Goal: Task Accomplishment & Management: Use online tool/utility

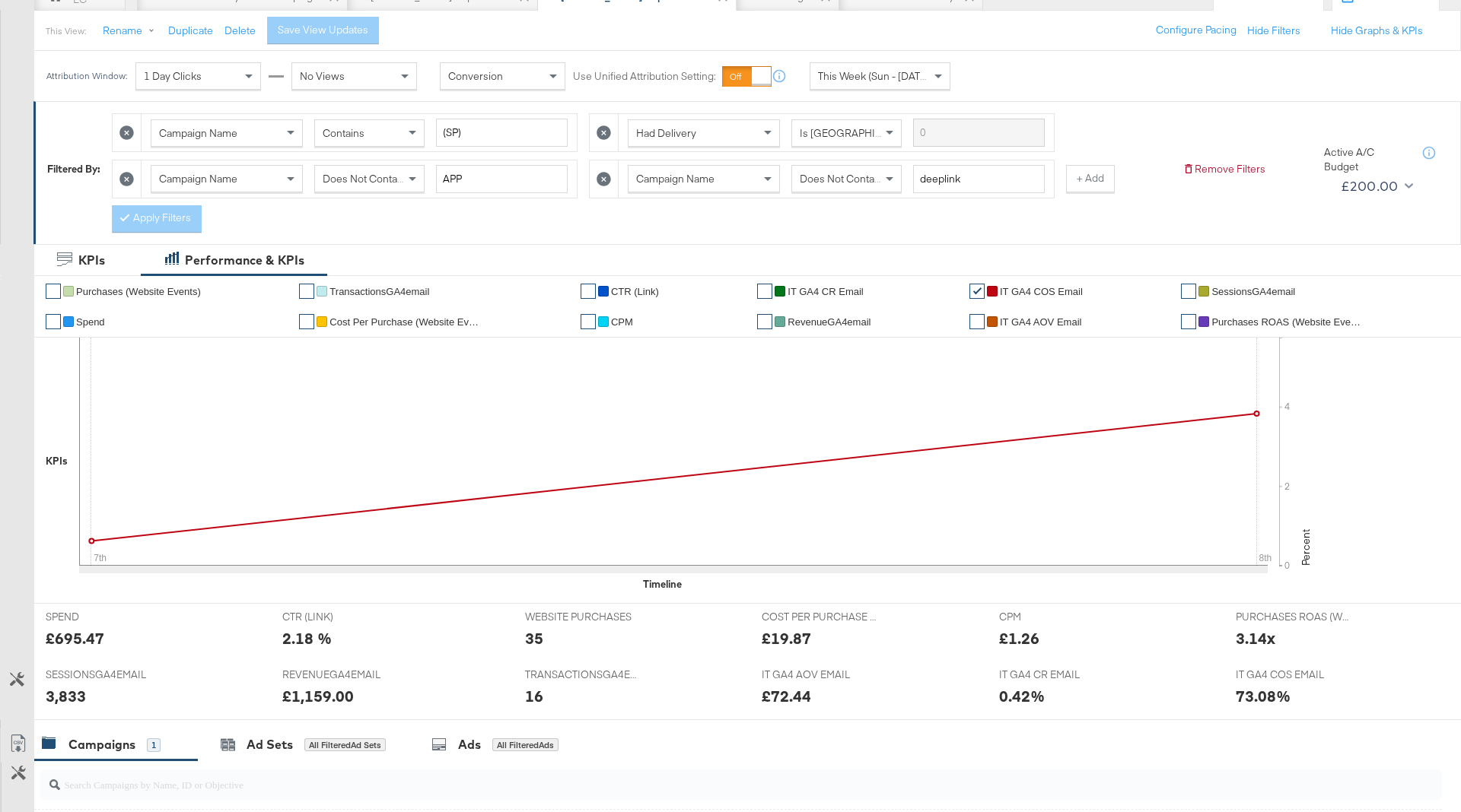
scroll to position [438, 0]
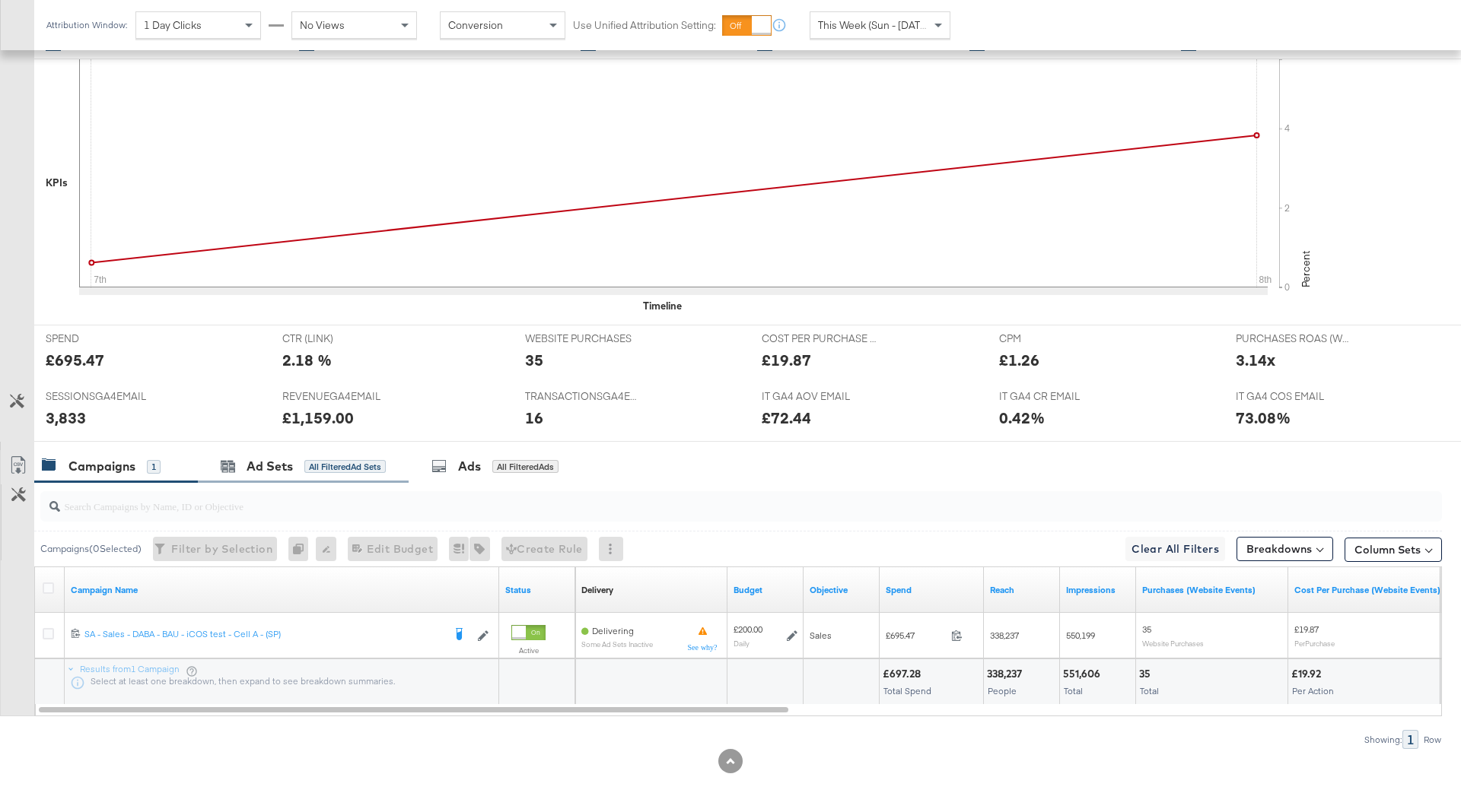
click at [359, 451] on div "Ad Sets All Filtered Ad Sets" at bounding box center [303, 467] width 210 height 33
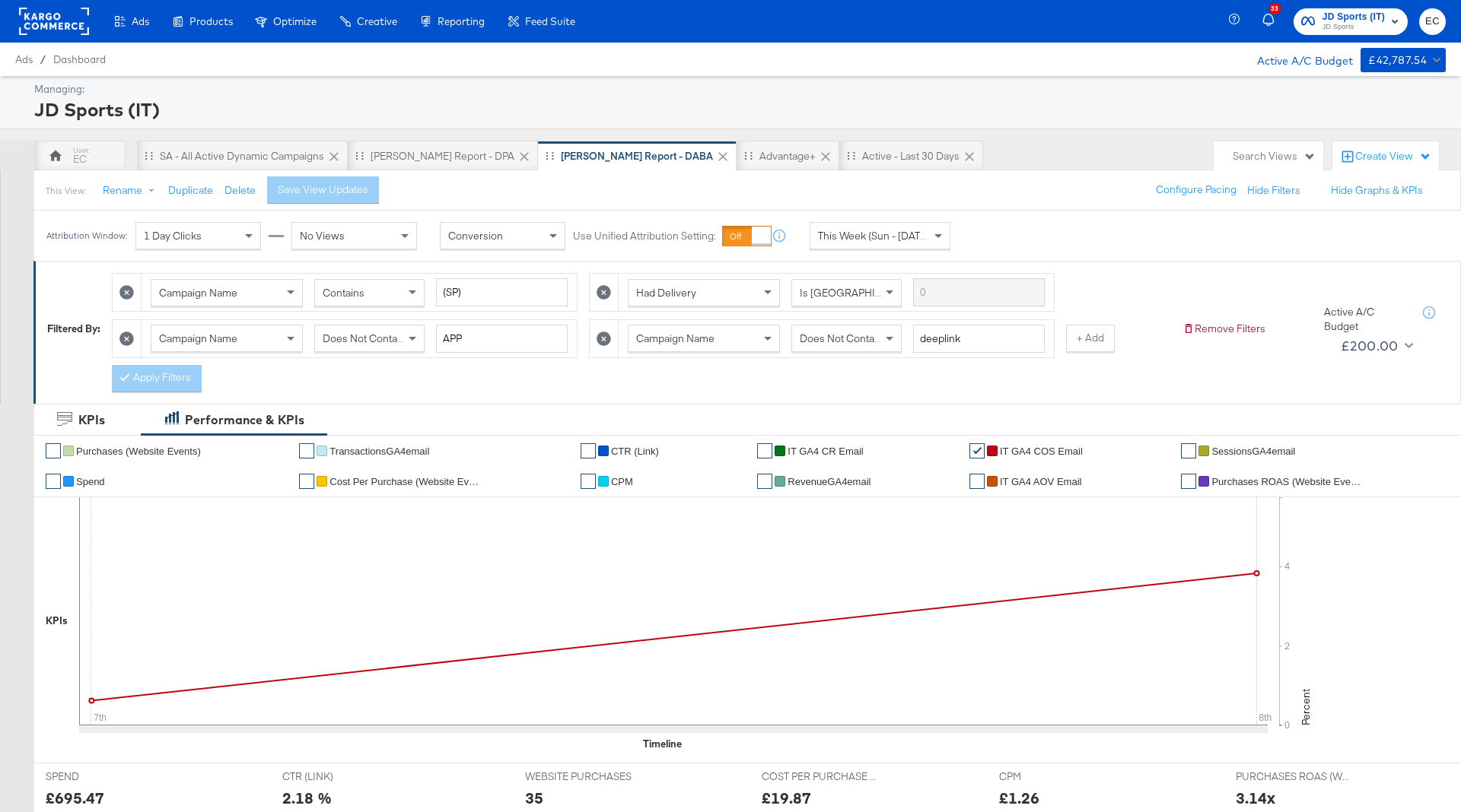
scroll to position [62, 0]
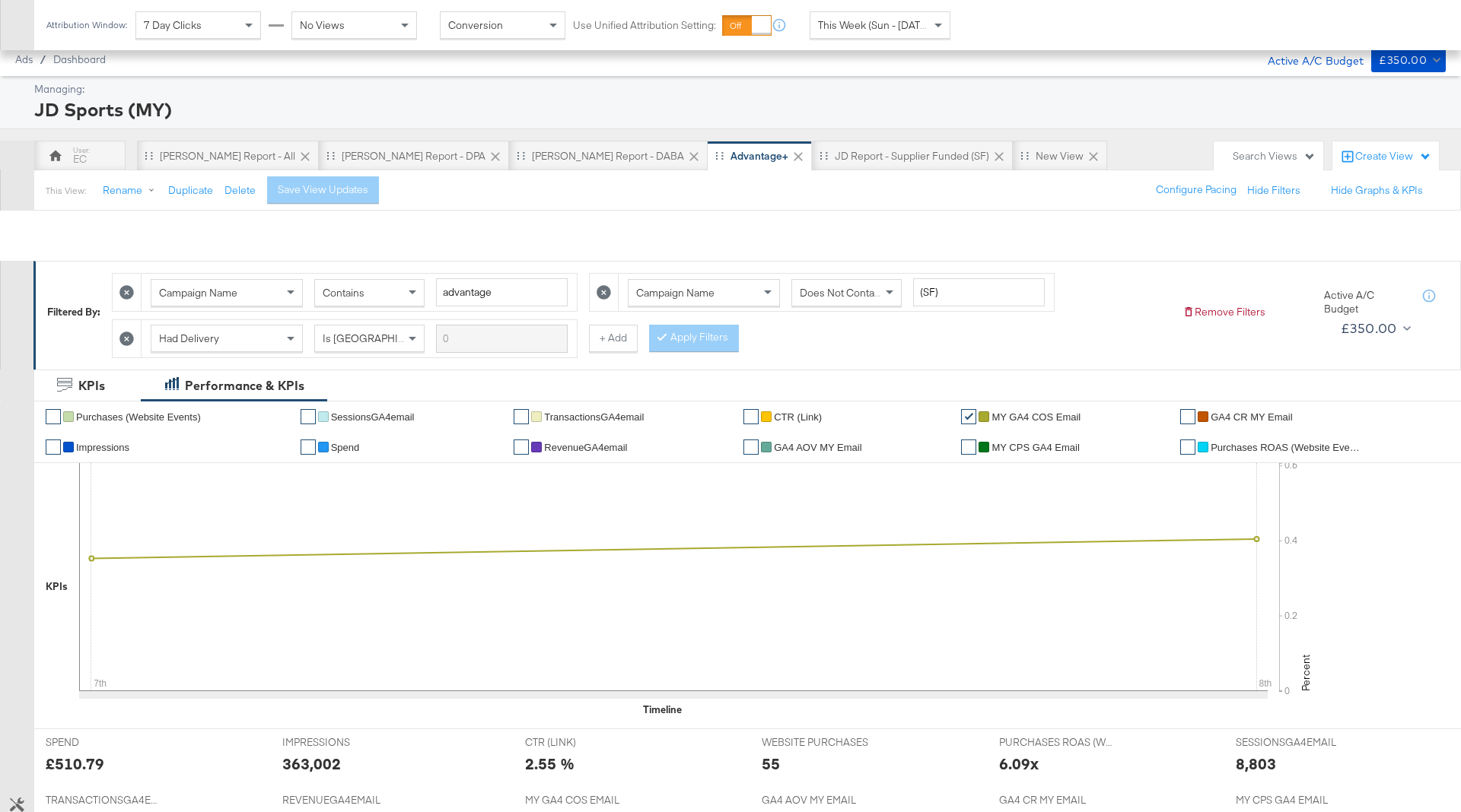
scroll to position [677, 0]
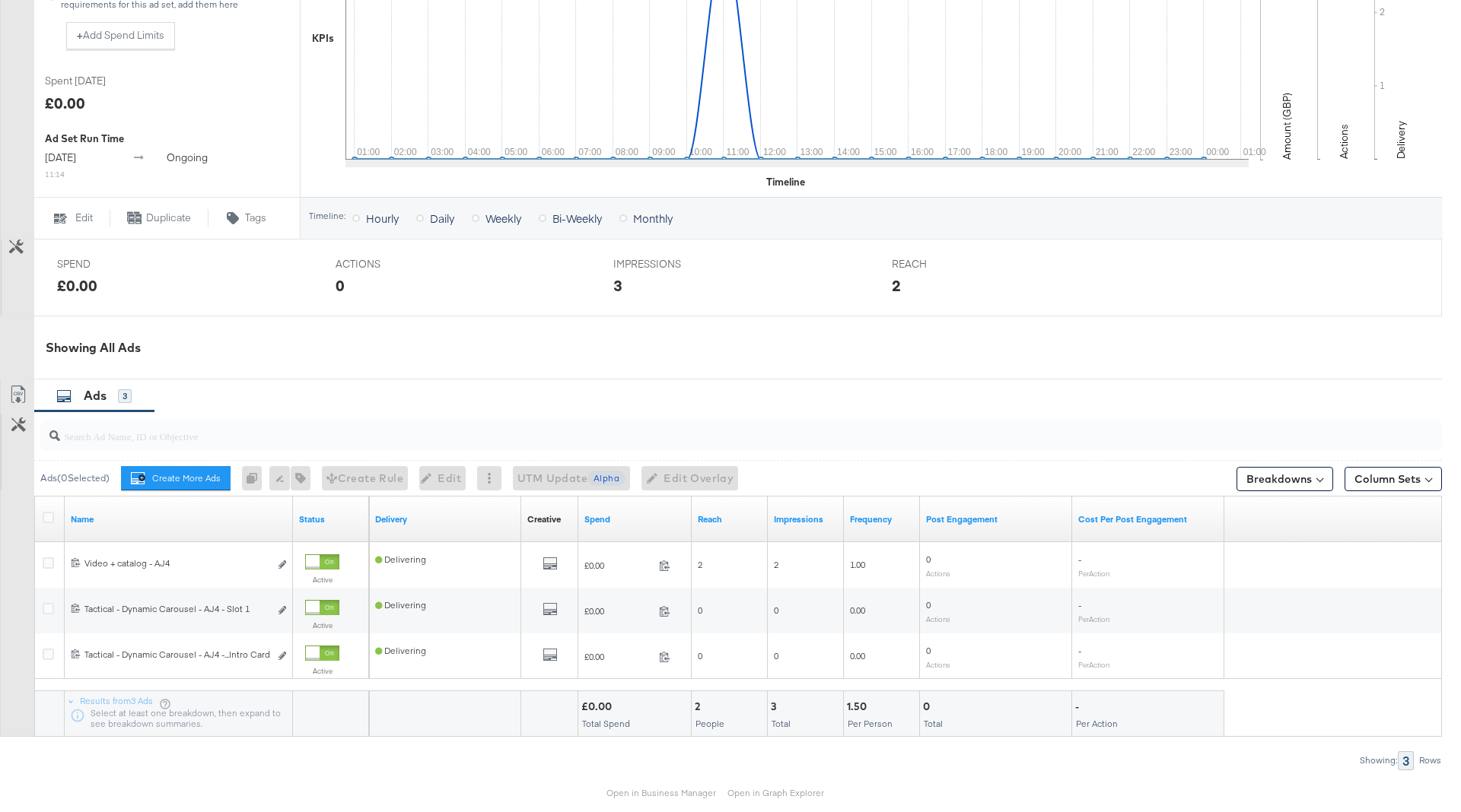
scroll to position [532, 0]
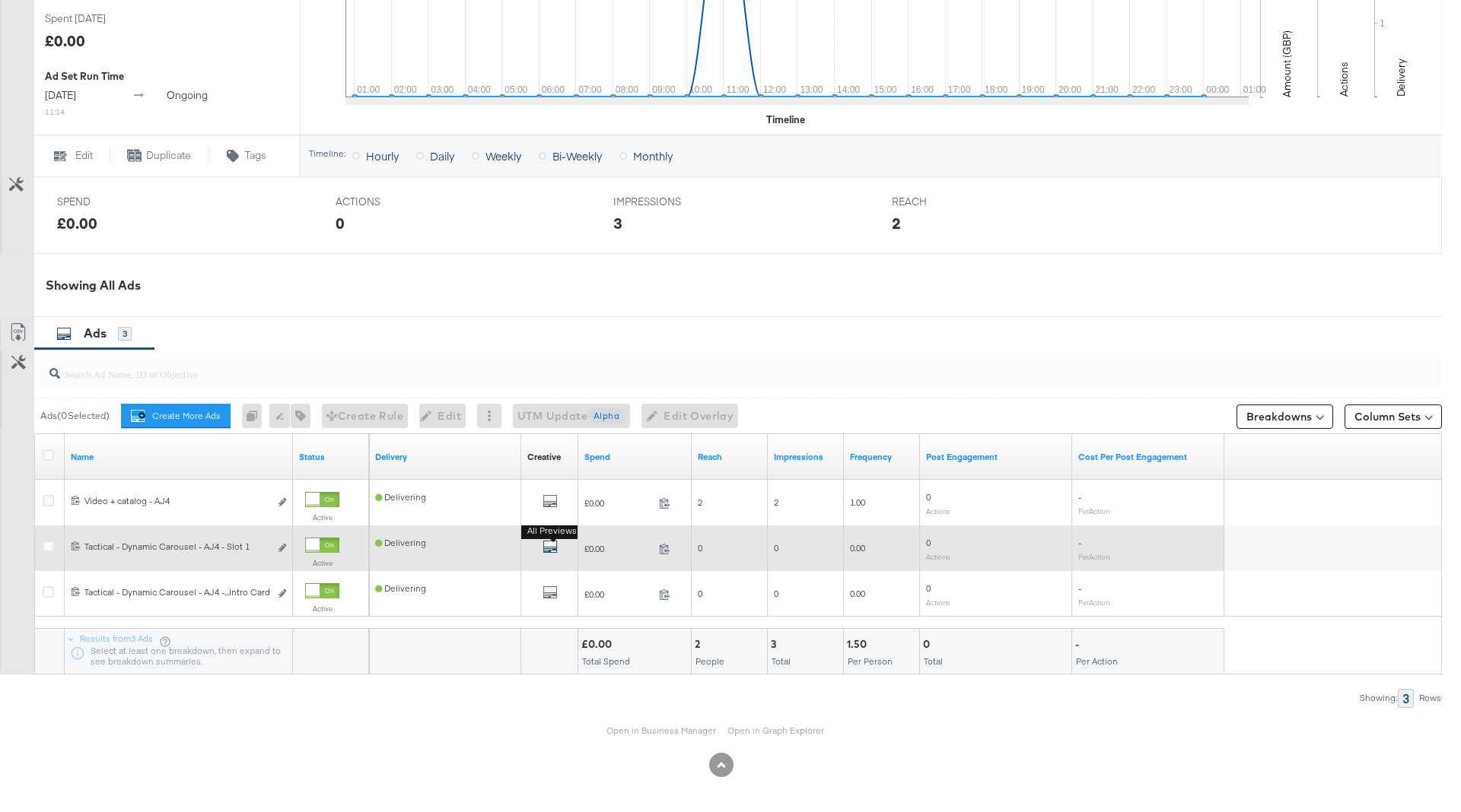
click at [548, 544] on icon "default" at bounding box center [550, 547] width 16 height 16
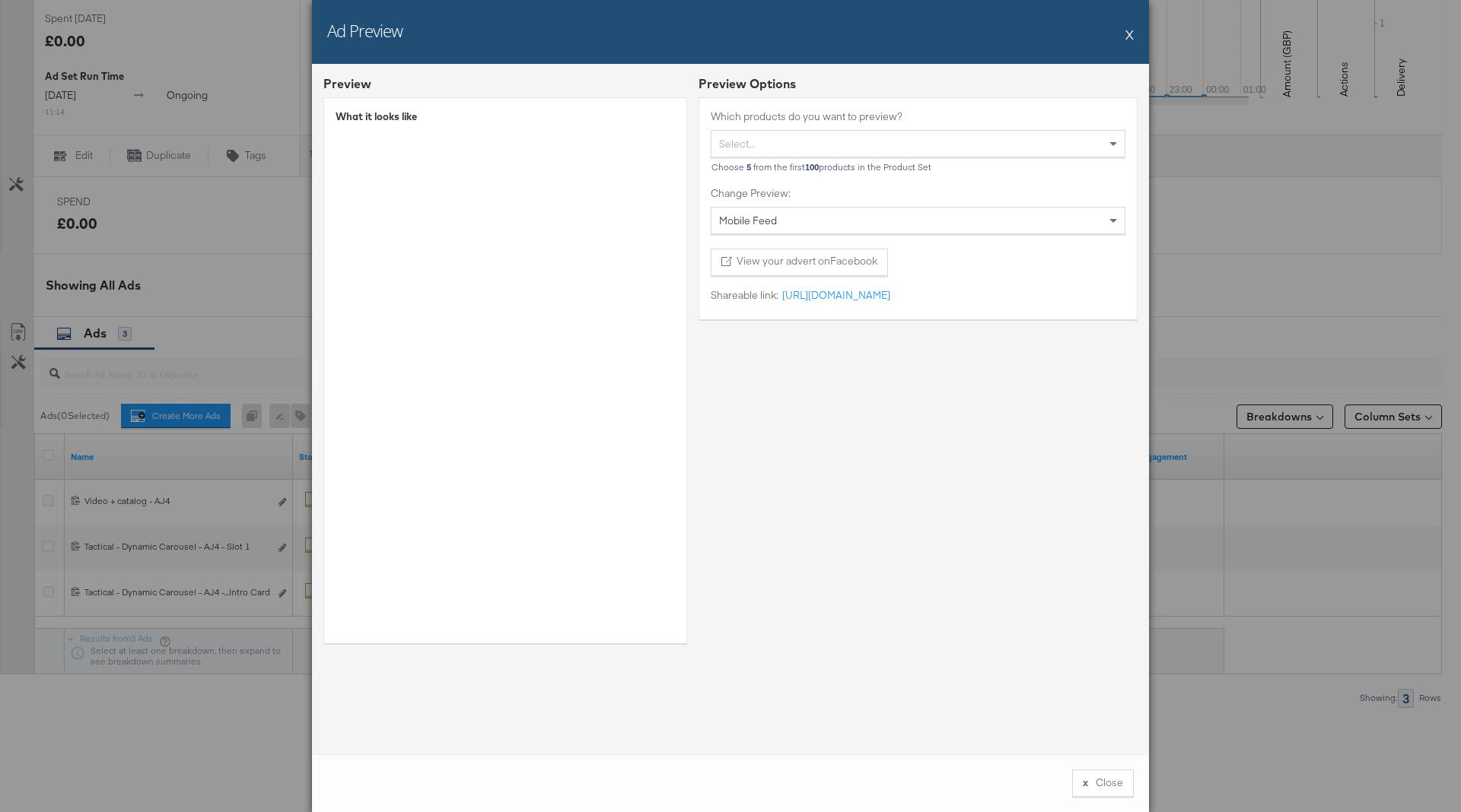
click at [1130, 33] on button "X" at bounding box center [1130, 34] width 8 height 30
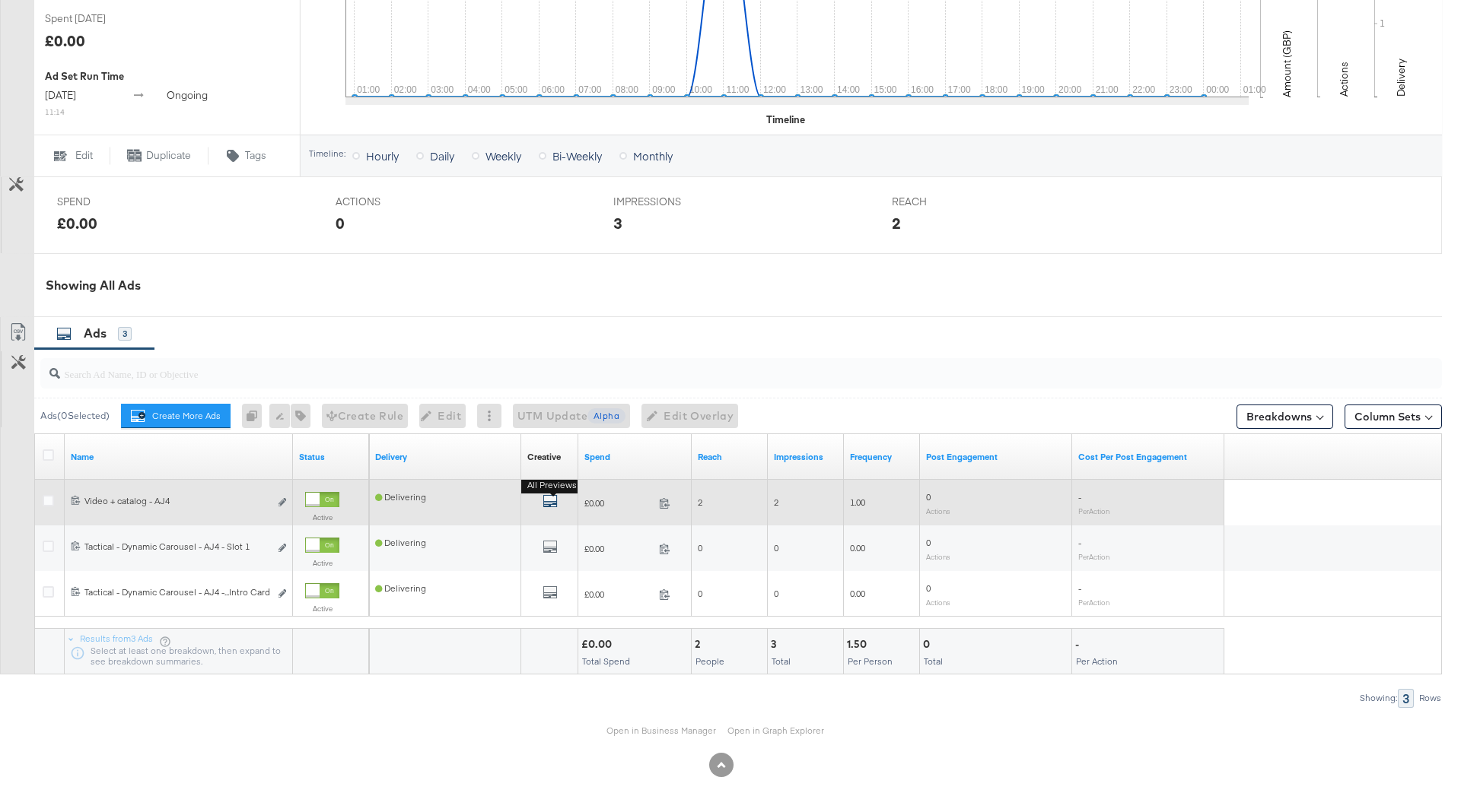
click at [552, 496] on button "All Previews" at bounding box center [550, 503] width 16 height 19
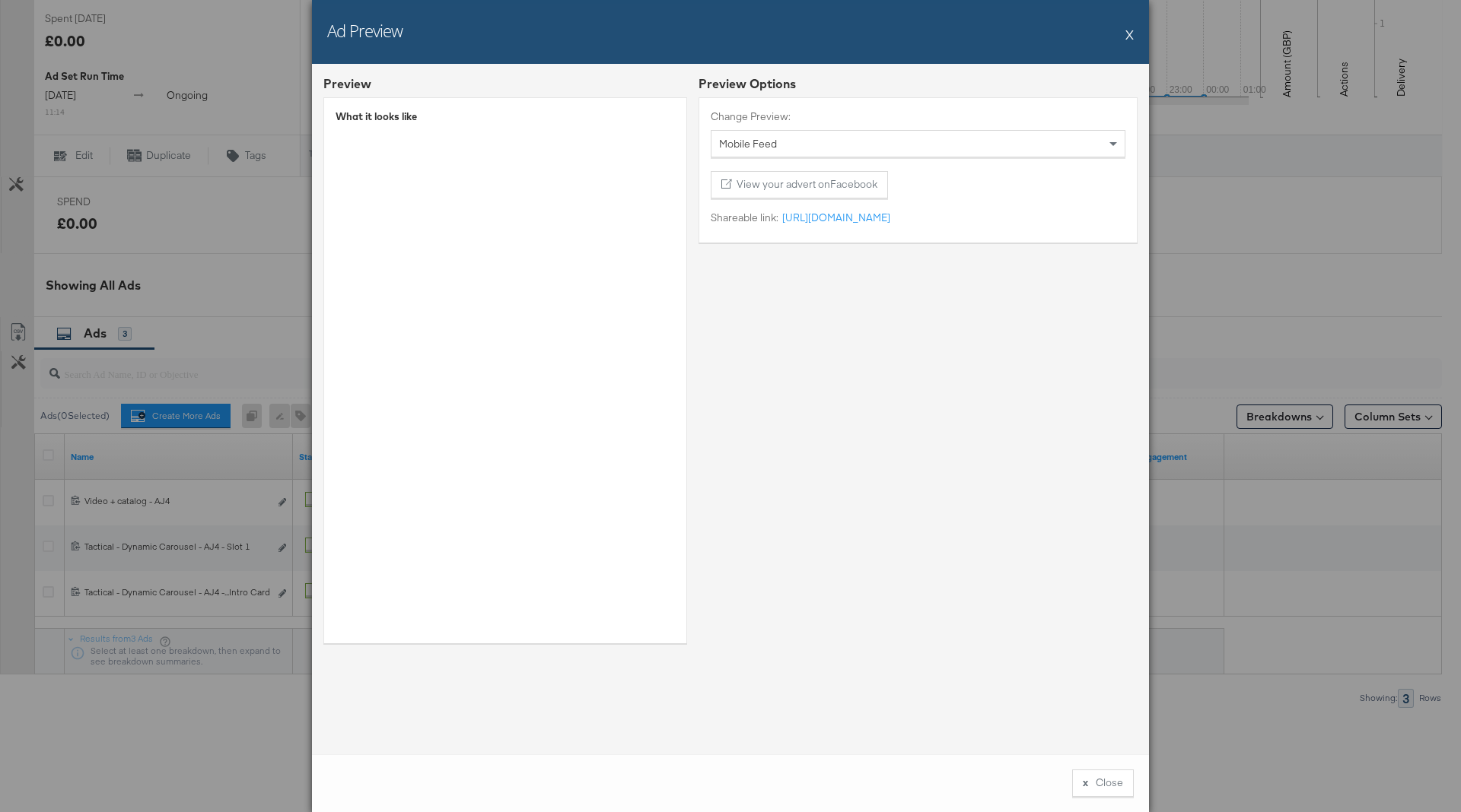
click at [1130, 34] on button "X" at bounding box center [1130, 34] width 8 height 30
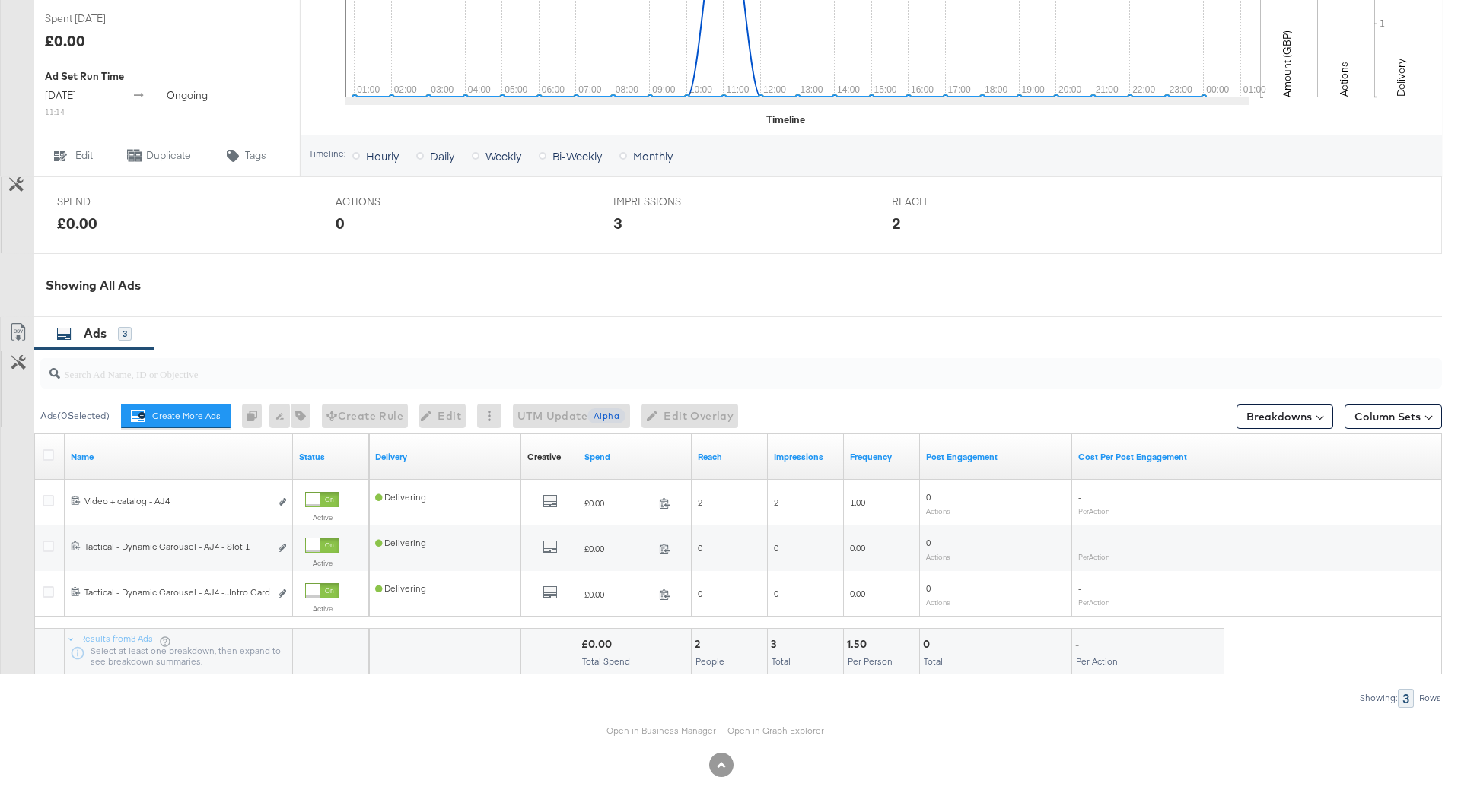
click at [664, 736] on div "Open in Business Manager Open in Graph Explorer" at bounding box center [720, 731] width 1441 height 46
click at [659, 728] on link "Open in Business Manager" at bounding box center [660, 731] width 109 height 12
